Goal: Find specific page/section: Find specific page/section

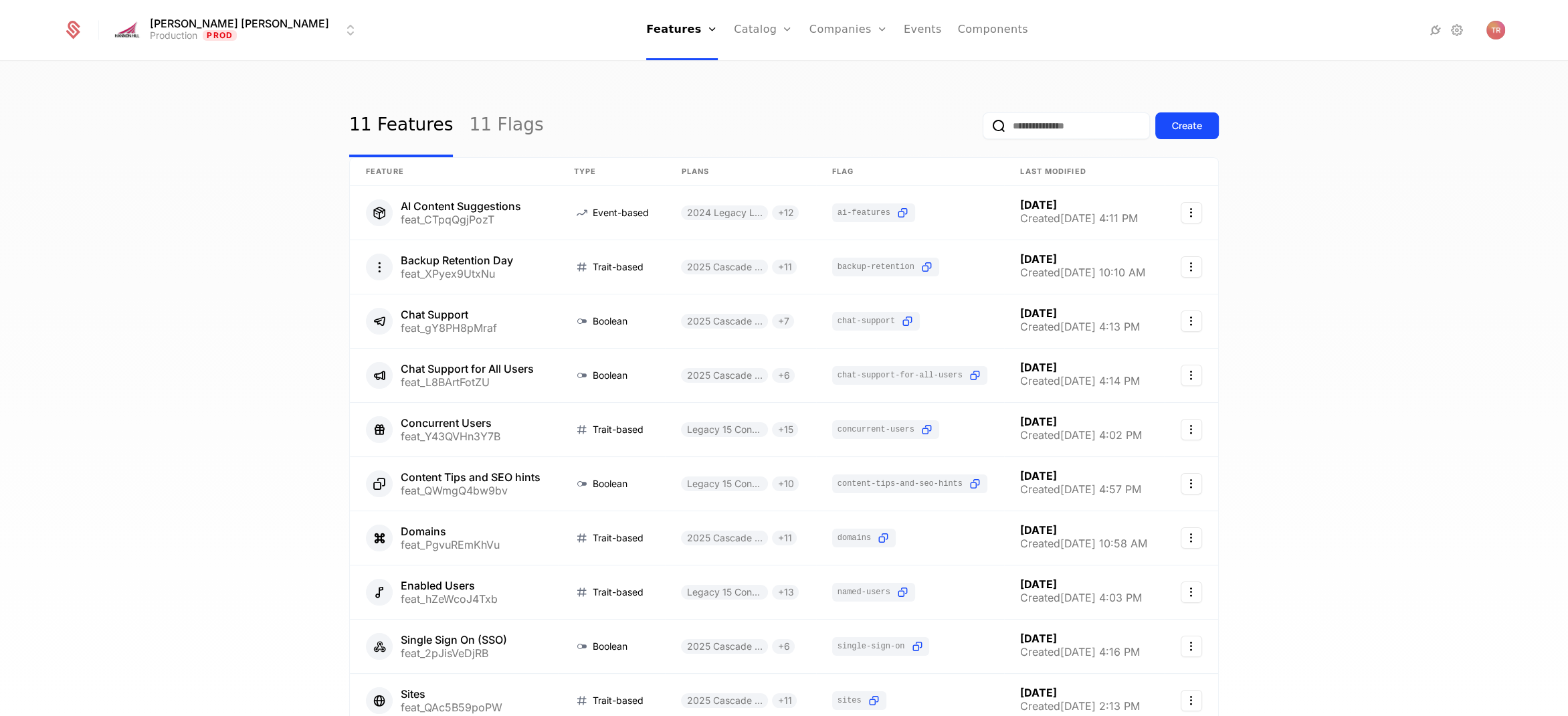
click at [826, 71] on link "Companies" at bounding box center [857, 66] width 62 height 11
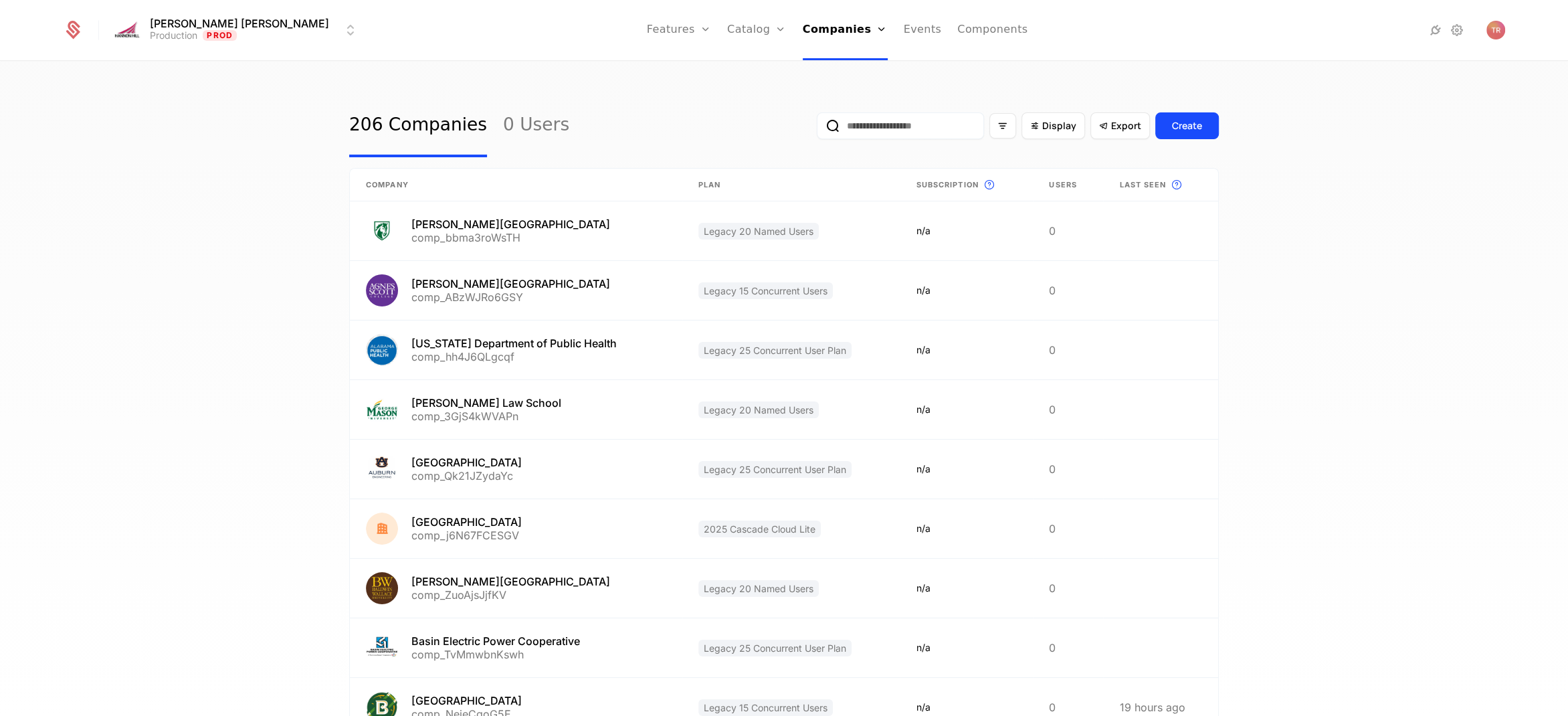
click at [884, 130] on input "email" at bounding box center [901, 126] width 168 height 27
type input "*****"
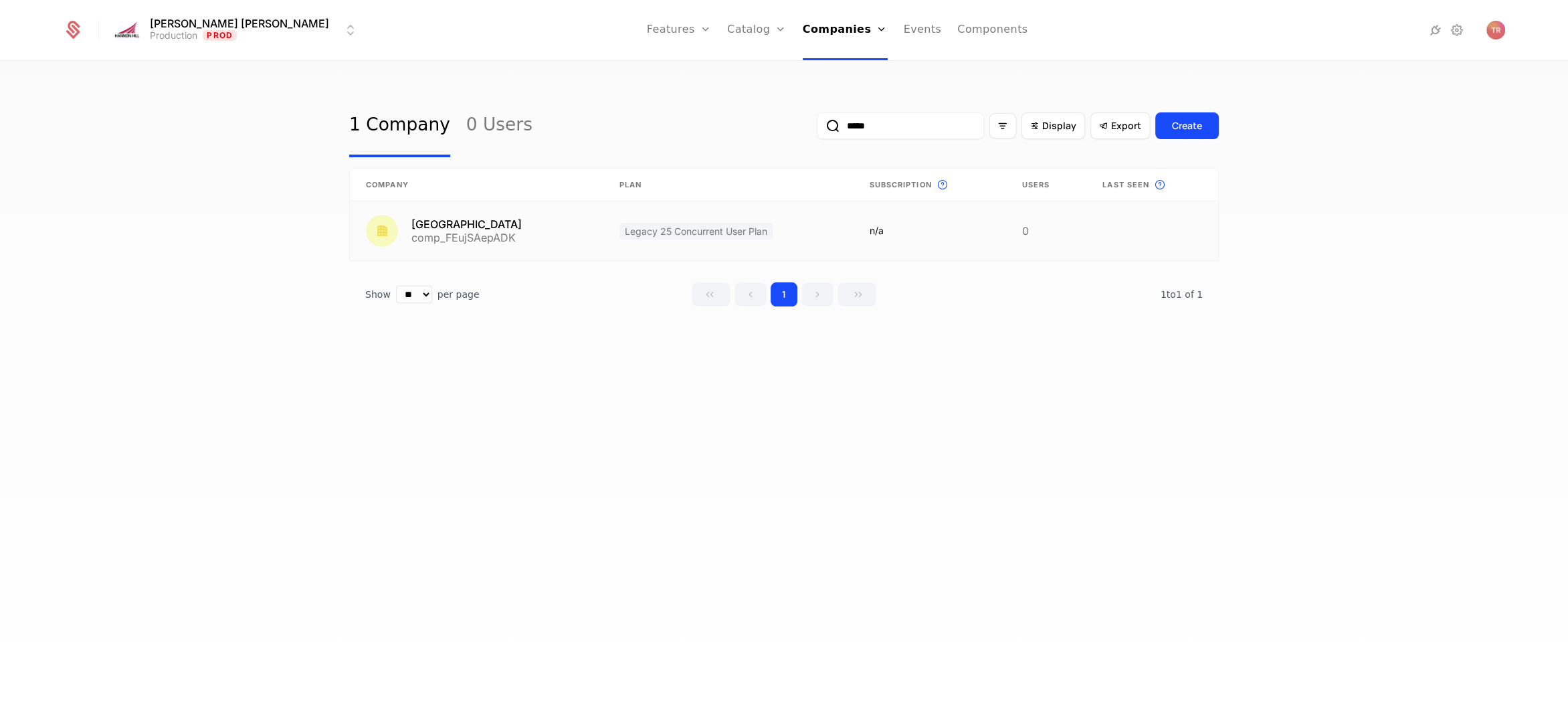
click at [469, 220] on link at bounding box center [477, 231] width 254 height 59
